Goal: Information Seeking & Learning: Learn about a topic

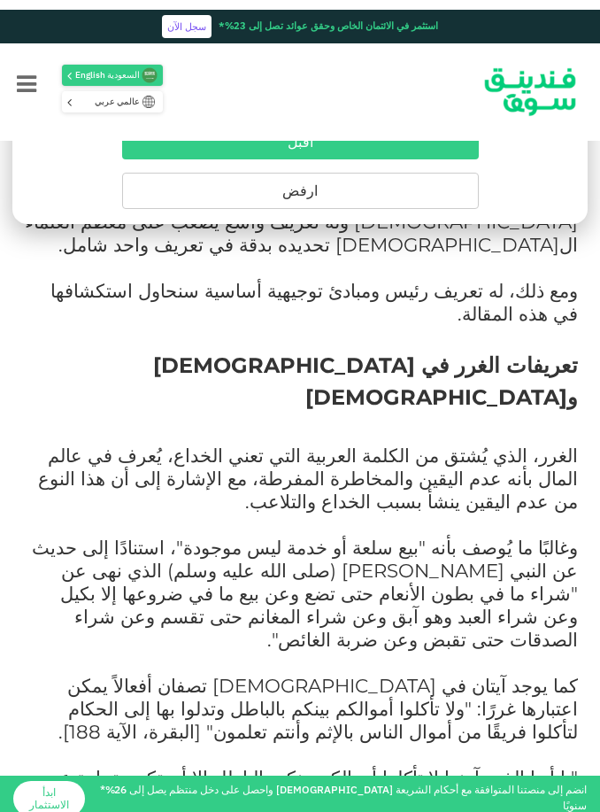
scroll to position [725, 0]
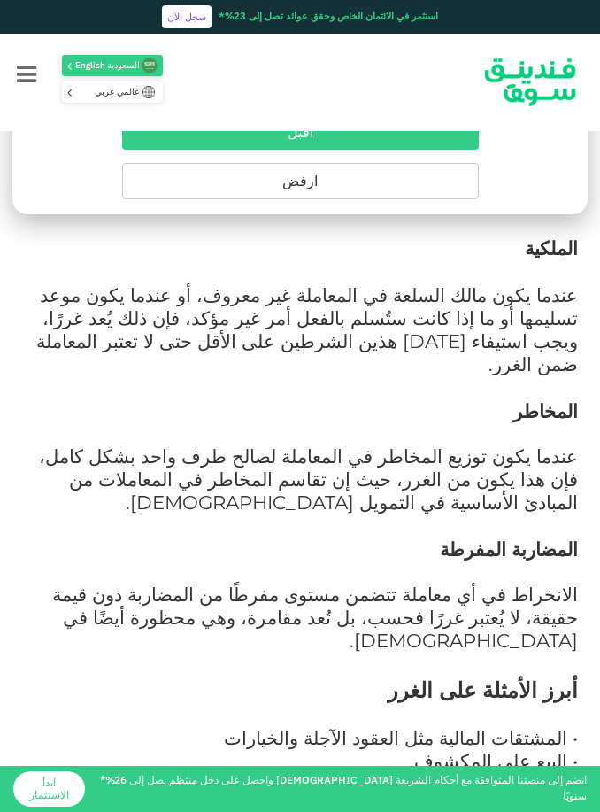
scroll to position [2051, 0]
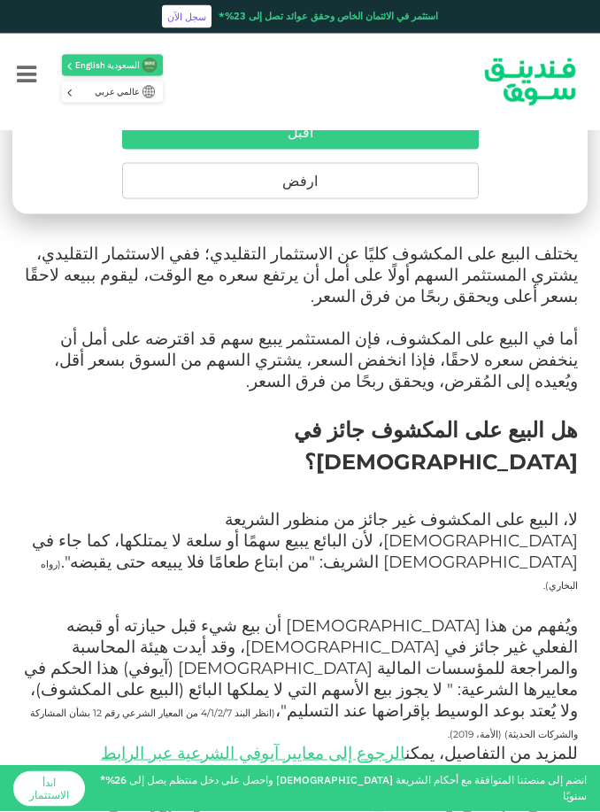
scroll to position [1693, 0]
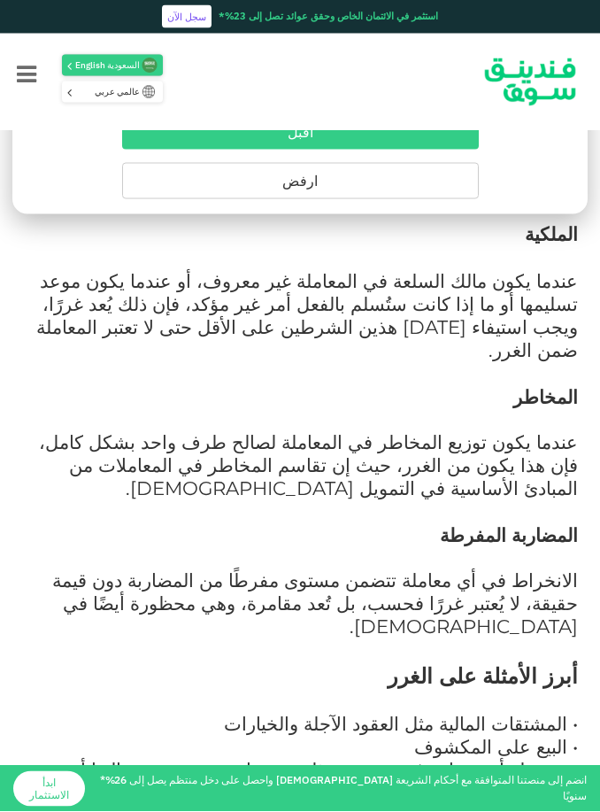
scroll to position [2069, 0]
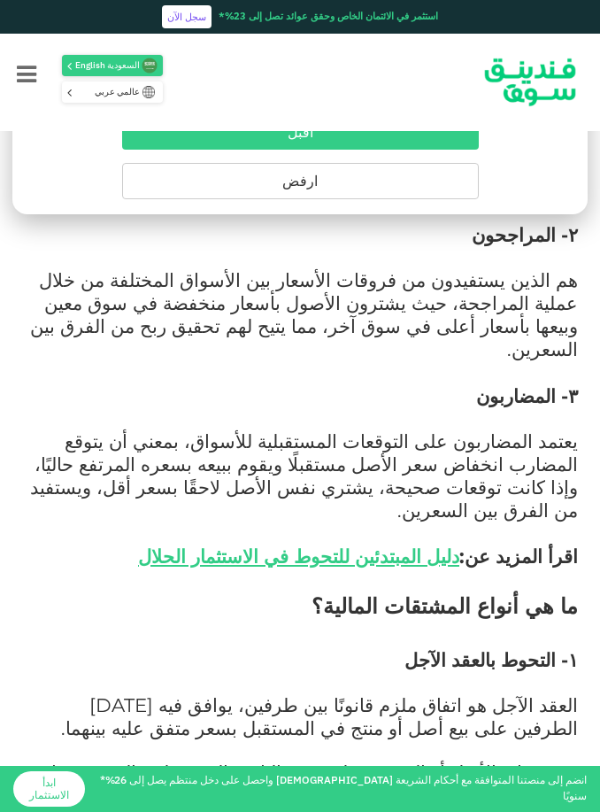
scroll to position [1569, 0]
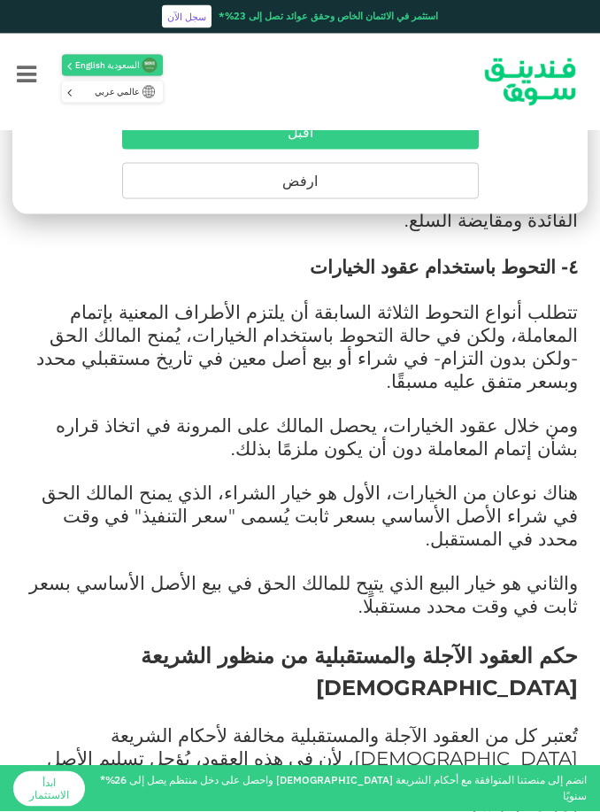
scroll to position [2899, 0]
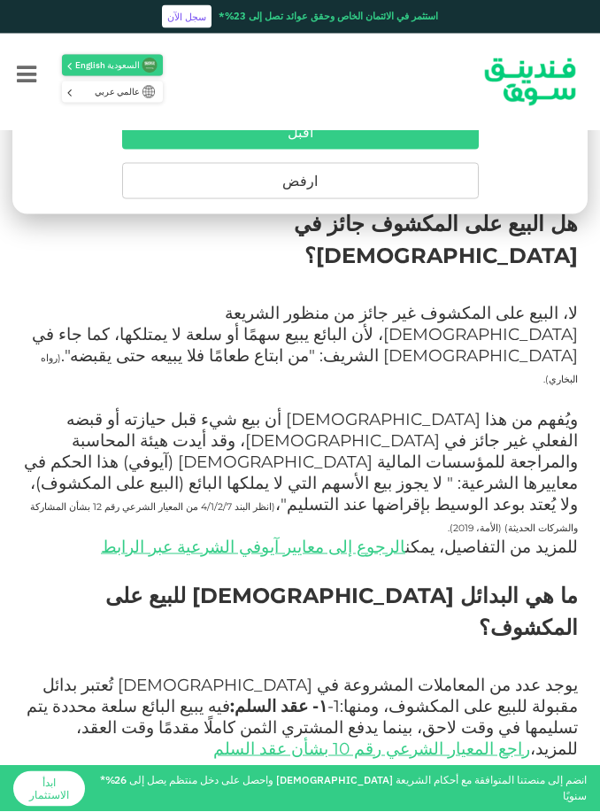
scroll to position [1905, 0]
